Goal: Find specific fact: Find specific fact

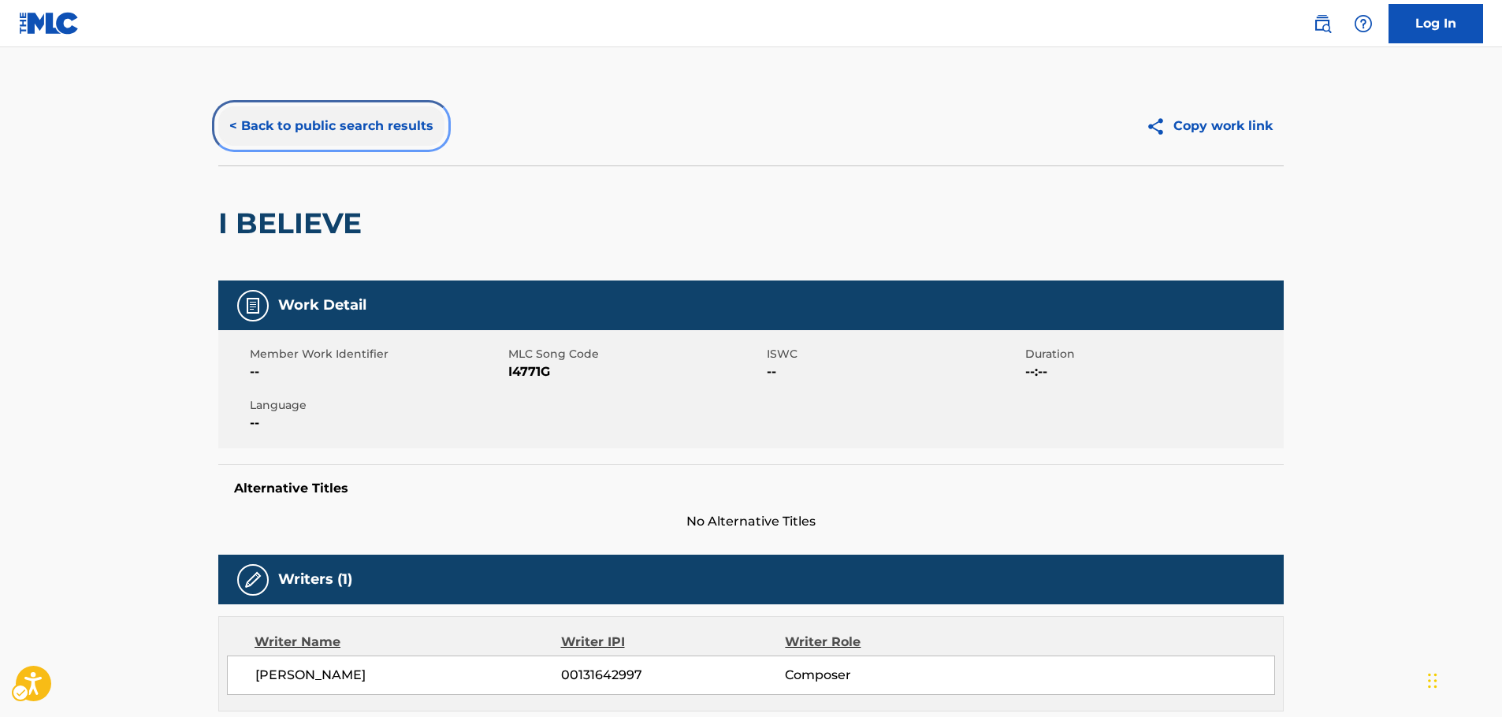
click at [292, 129] on button "< Back to public search results" at bounding box center [331, 125] width 226 height 39
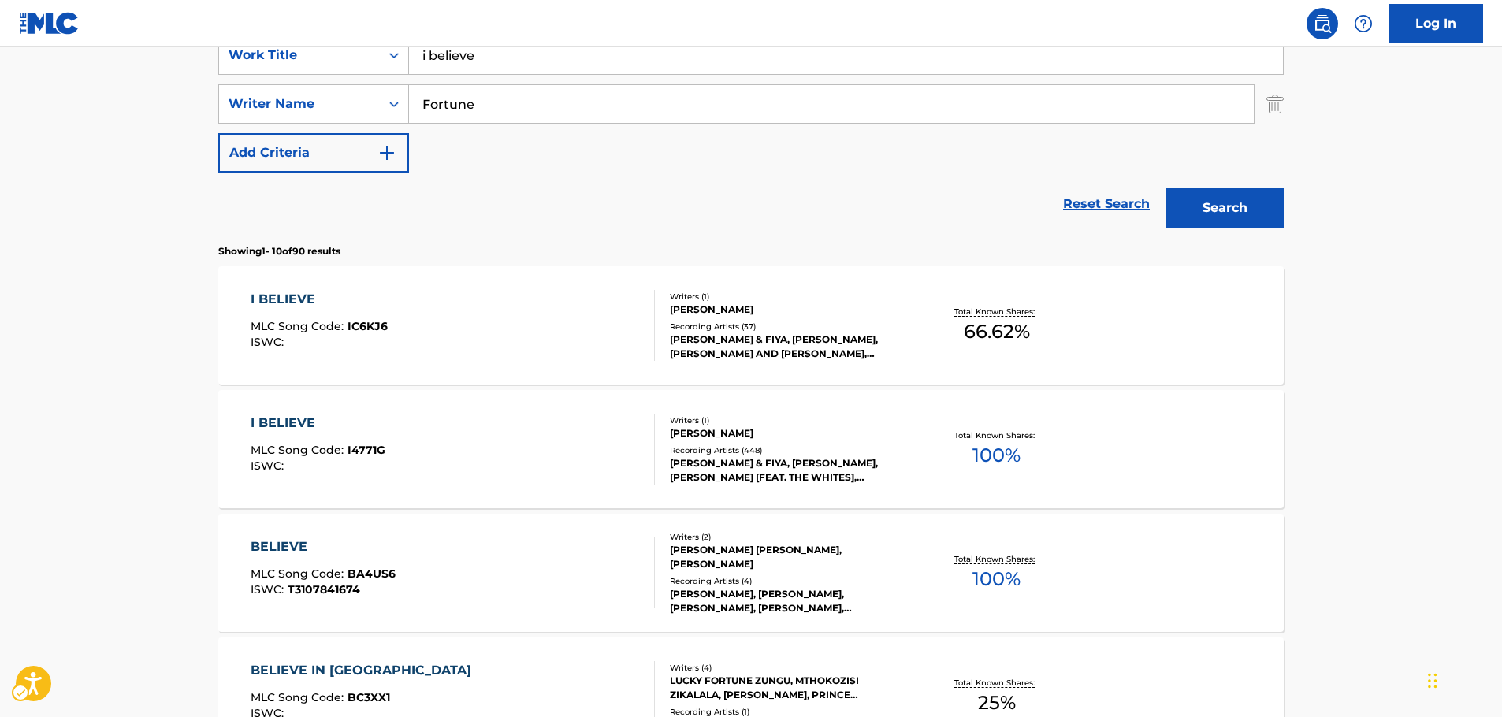
scroll to position [236, 0]
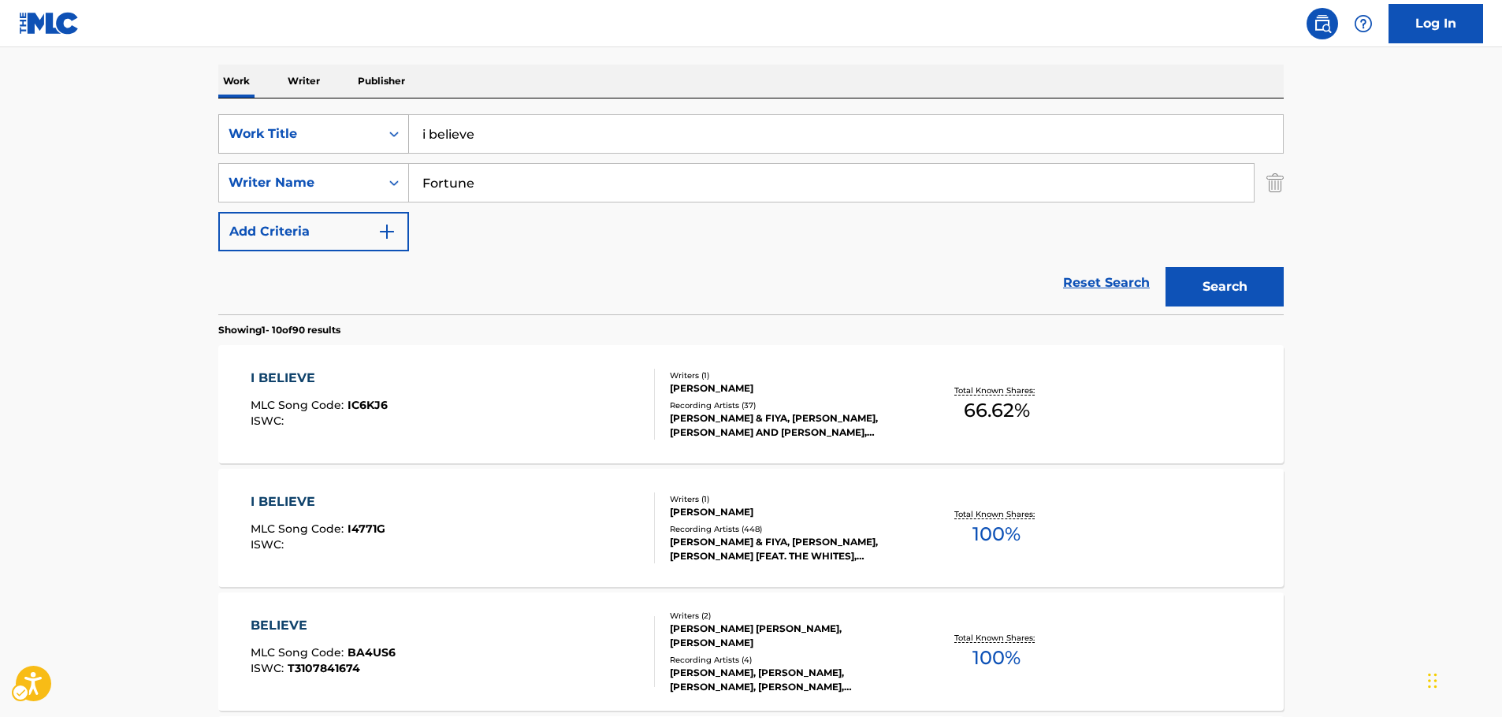
click at [381, 135] on div "Search Form" at bounding box center [394, 134] width 28 height 28
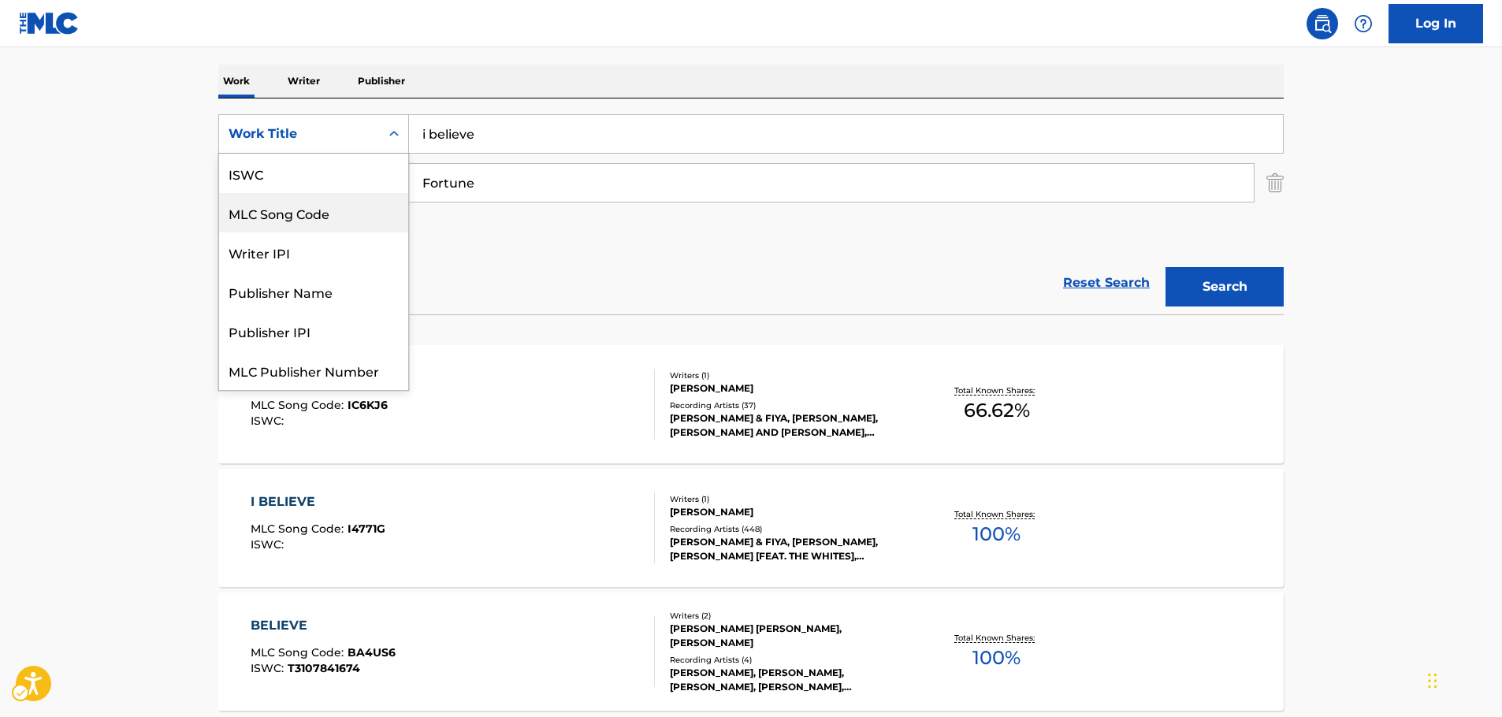
scroll to position [39, 0]
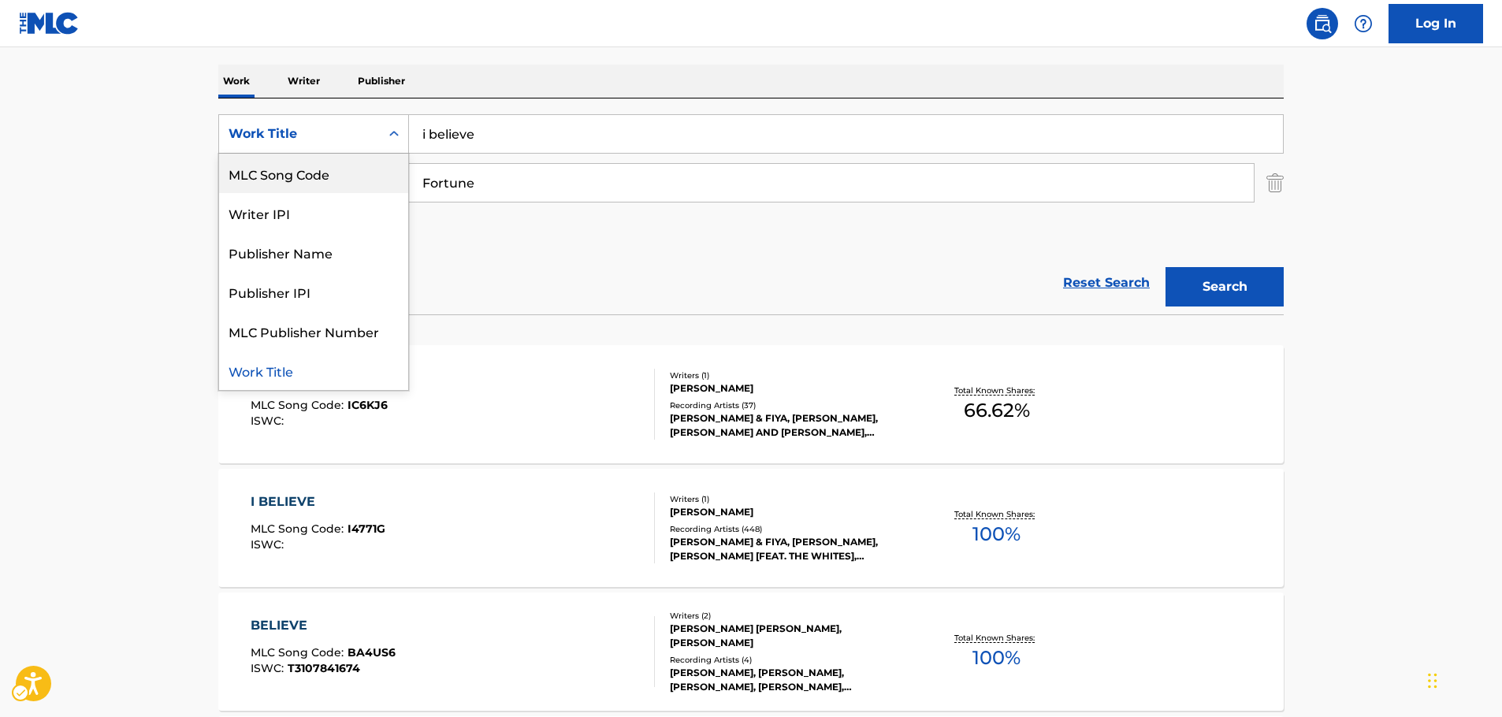
click at [292, 180] on div "MLC Song Code" at bounding box center [313, 173] width 189 height 39
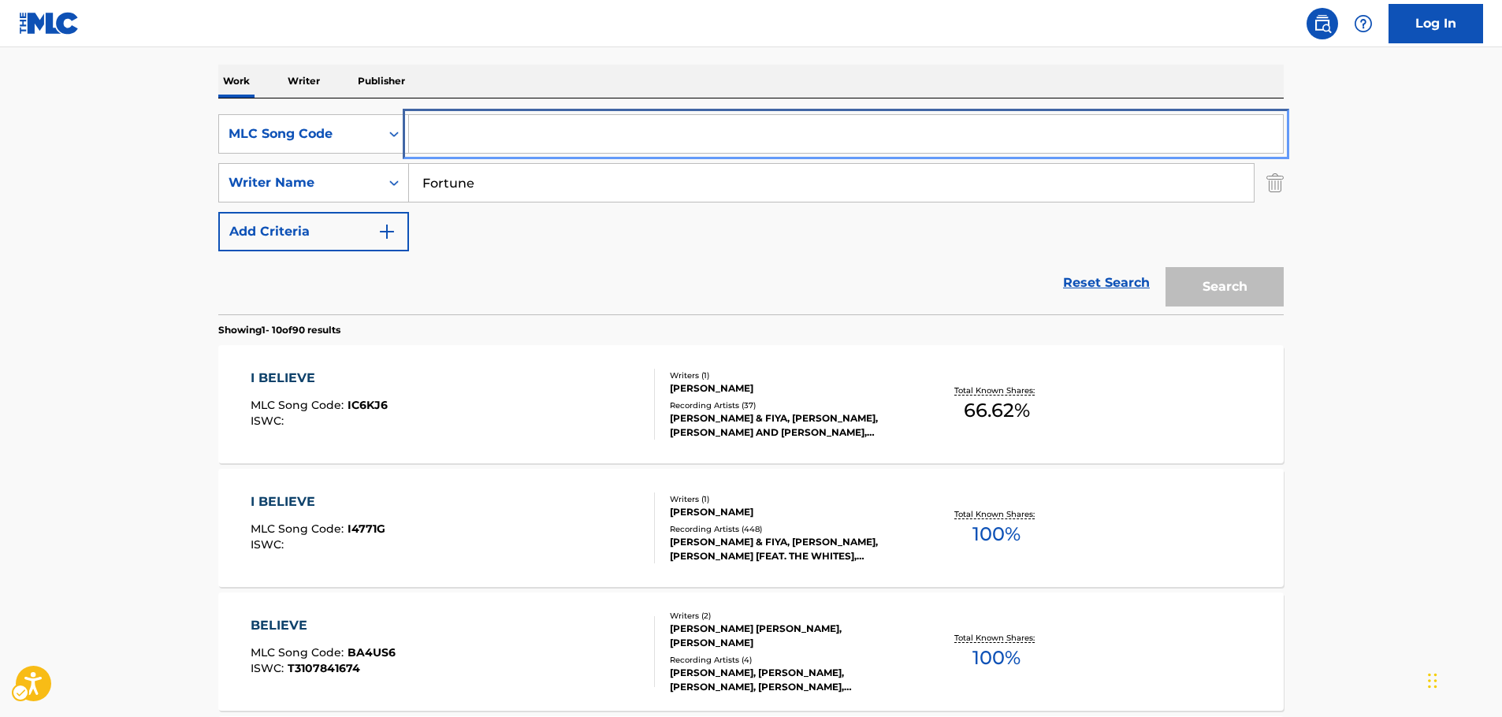
drag, startPoint x: 451, startPoint y: 137, endPoint x: 459, endPoint y: 147, distance: 12.9
paste input "R13768"
type input "R13768"
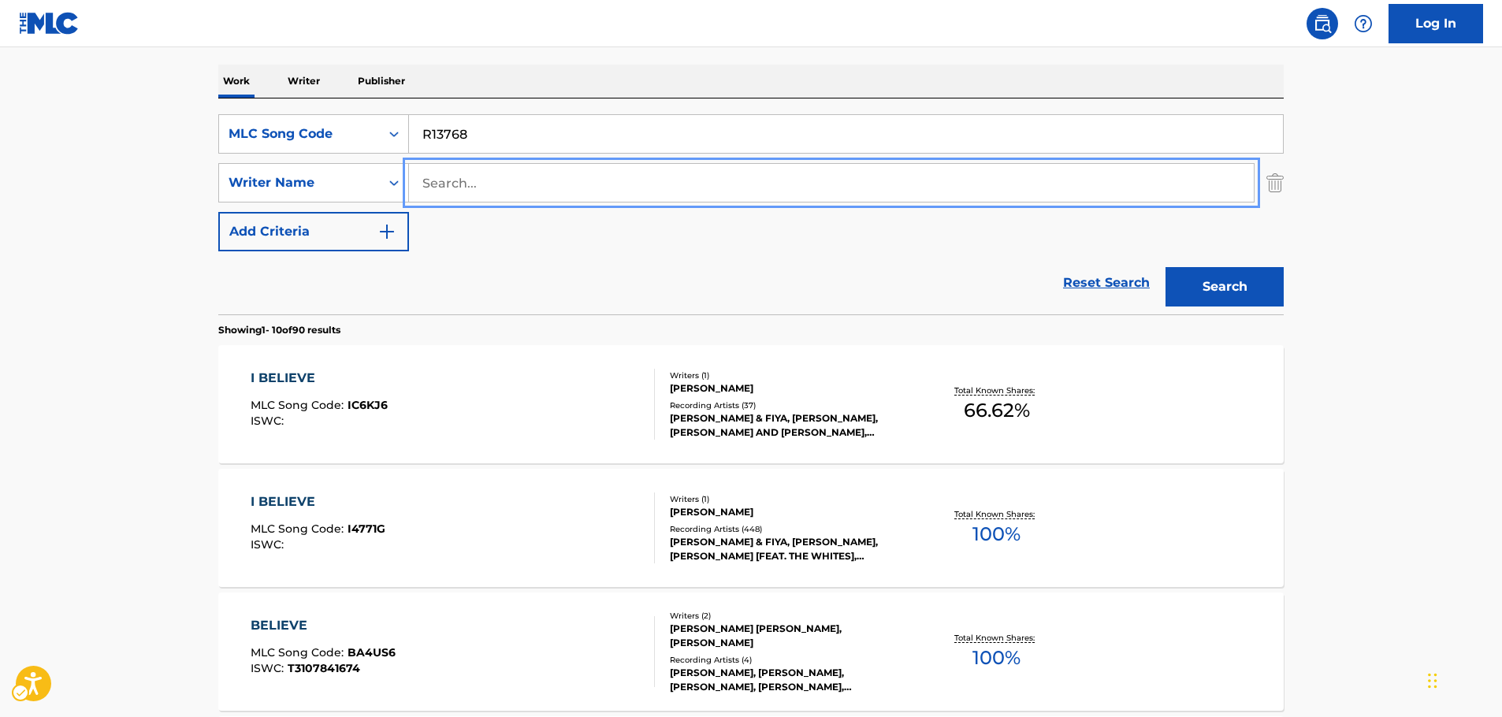
click at [1166, 267] on button "Search" at bounding box center [1225, 286] width 118 height 39
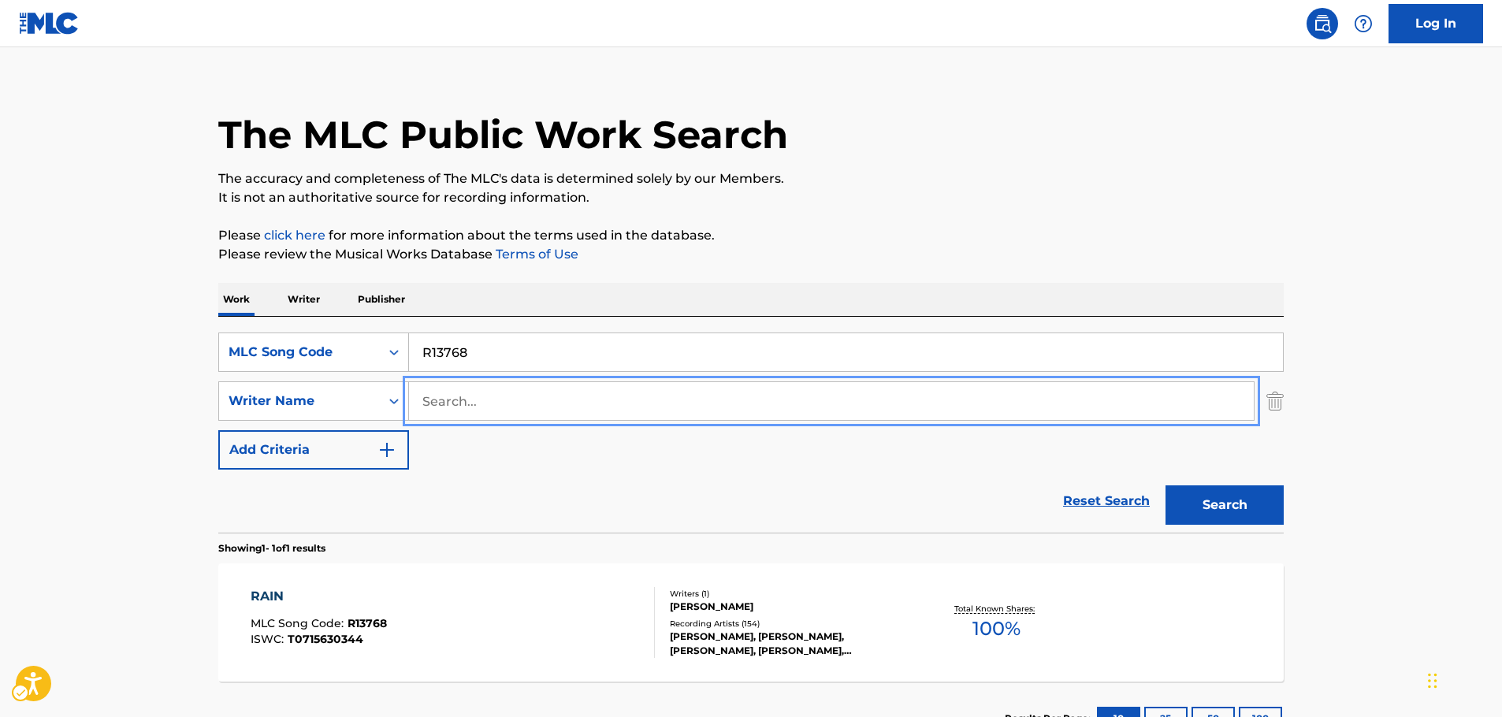
scroll to position [140, 0]
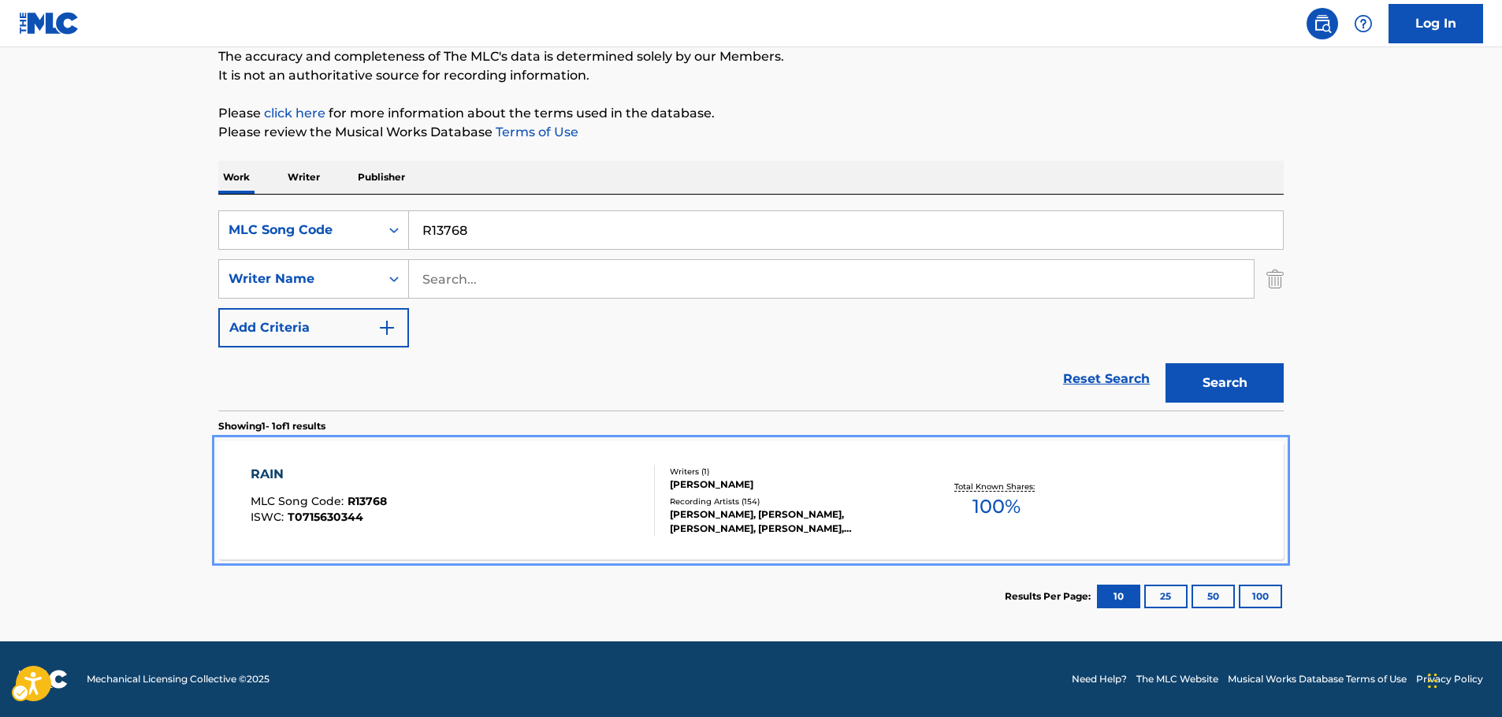
click at [509, 490] on div "RAIN MLC Song Code : R13768 ISWC : T0715630344" at bounding box center [453, 500] width 405 height 71
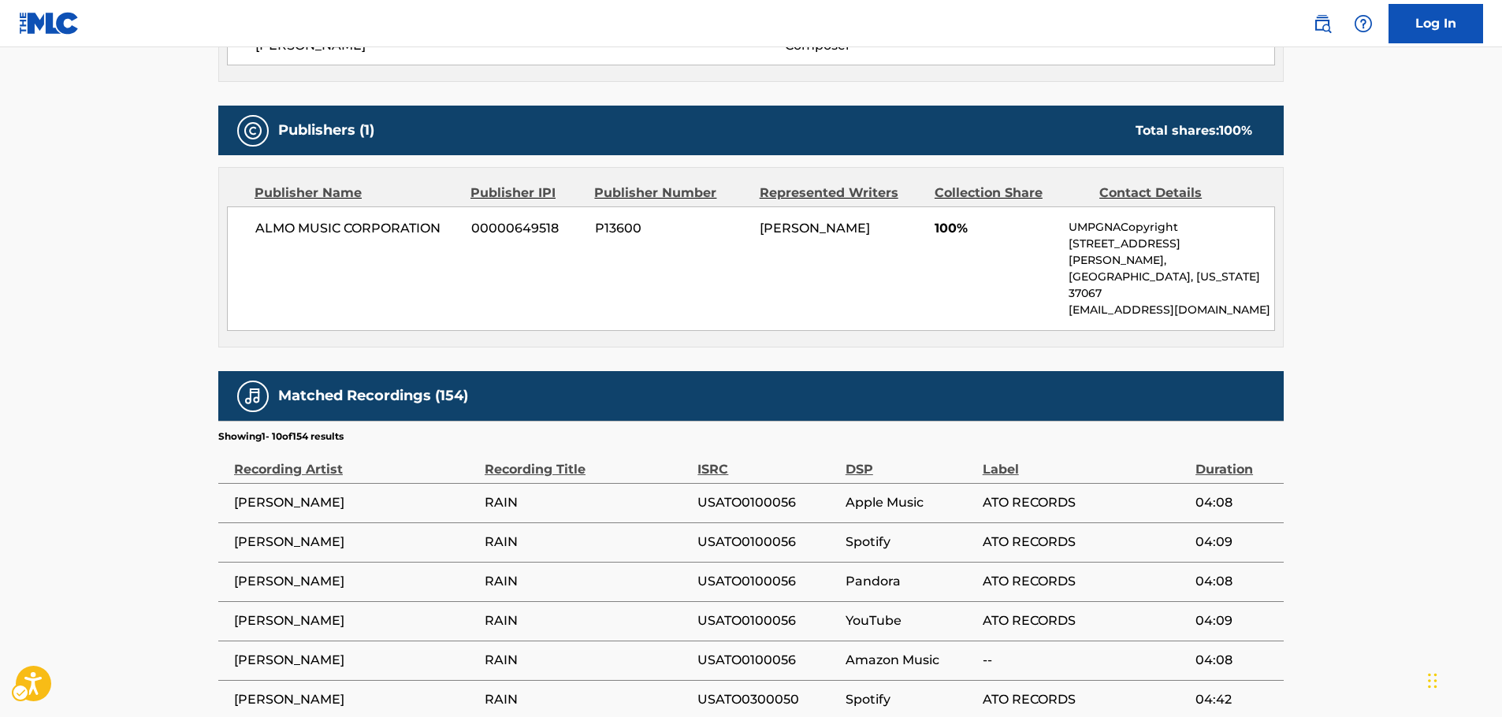
scroll to position [631, 0]
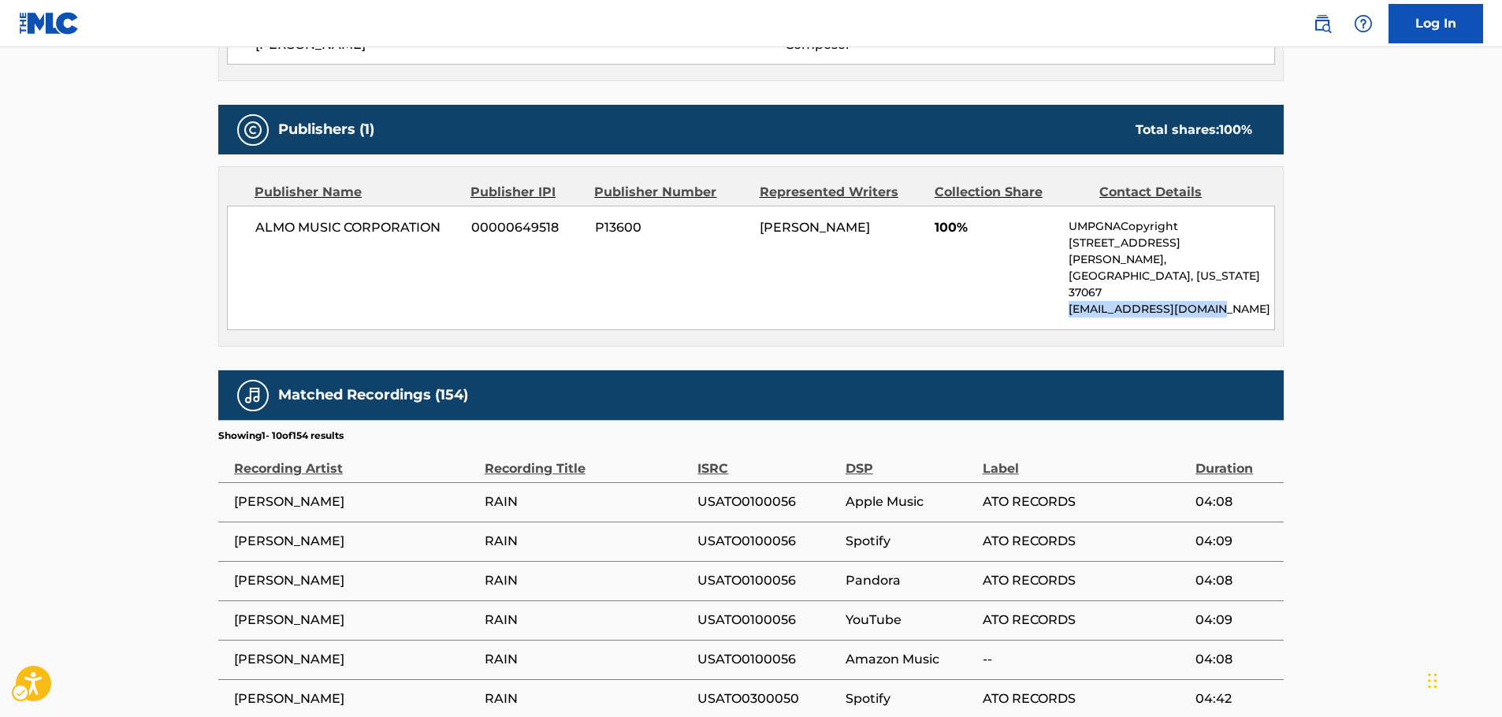
drag, startPoint x: 1233, startPoint y: 280, endPoint x: 1070, endPoint y: 282, distance: 163.2
click at [1070, 301] on p "[EMAIL_ADDRESS][DOMAIN_NAME]" at bounding box center [1172, 309] width 206 height 17
copy p "[EMAIL_ADDRESS][DOMAIN_NAME]"
